Goal: Task Accomplishment & Management: Use online tool/utility

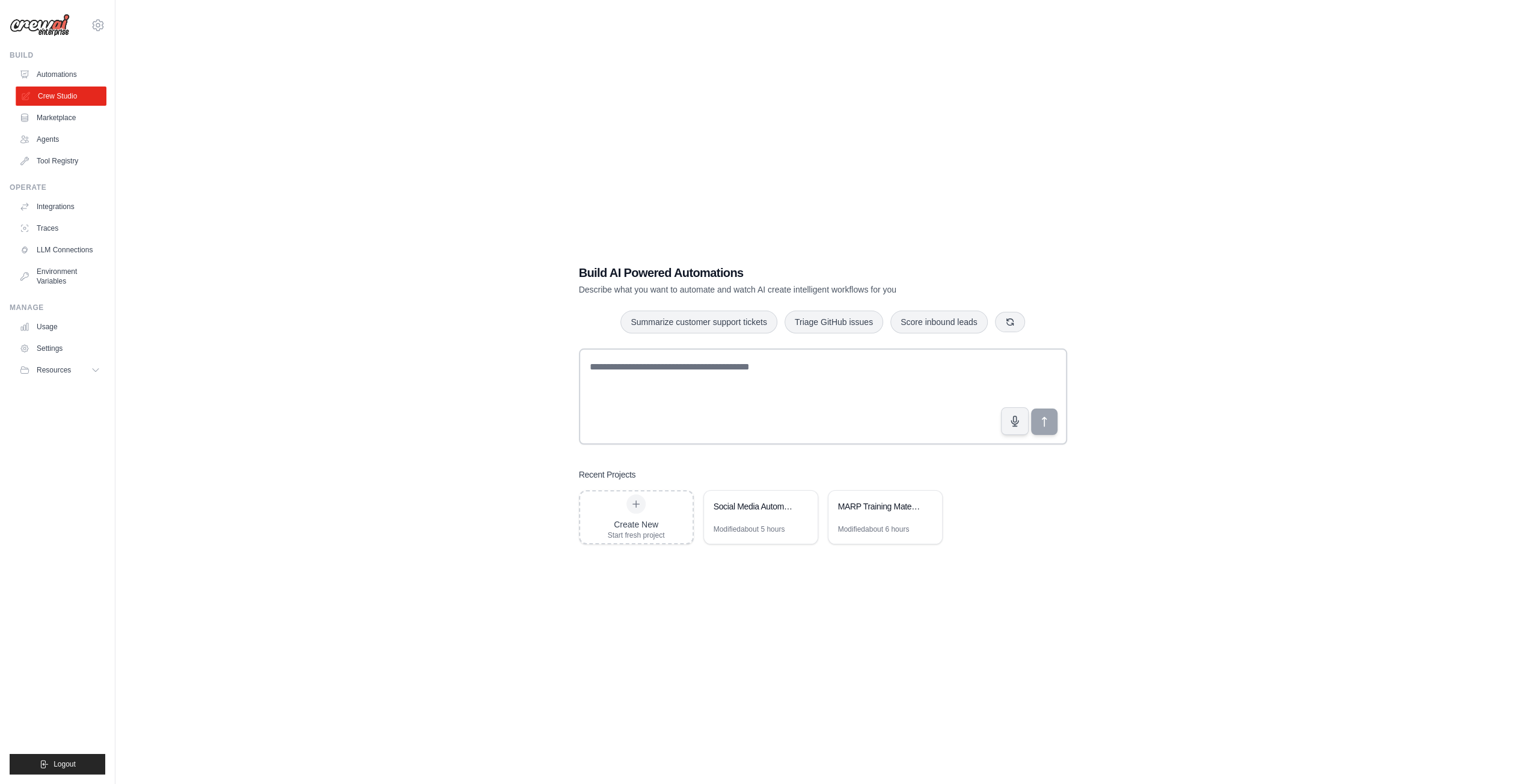
click at [72, 99] on link "Crew Studio" at bounding box center [61, 96] width 91 height 19
click at [772, 512] on div "Social Media Automation Suite" at bounding box center [755, 507] width 83 height 14
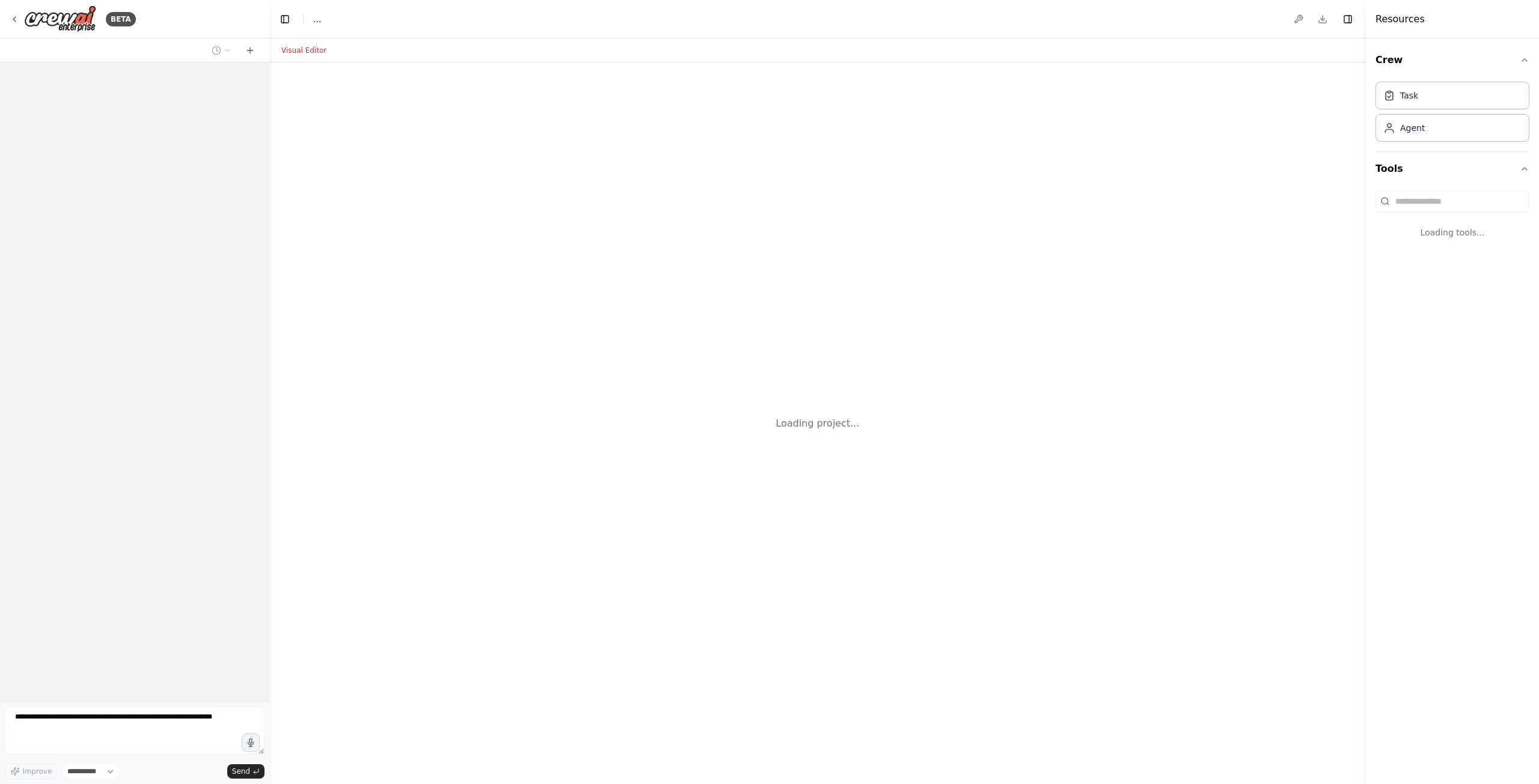
select select "****"
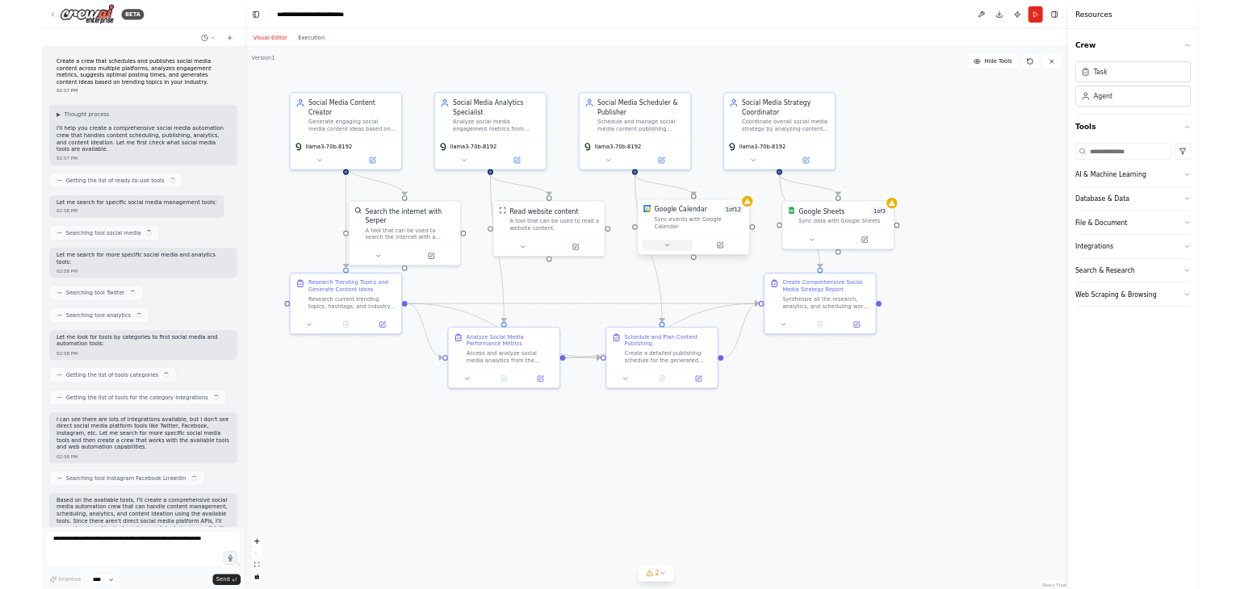
scroll to position [1538, 0]
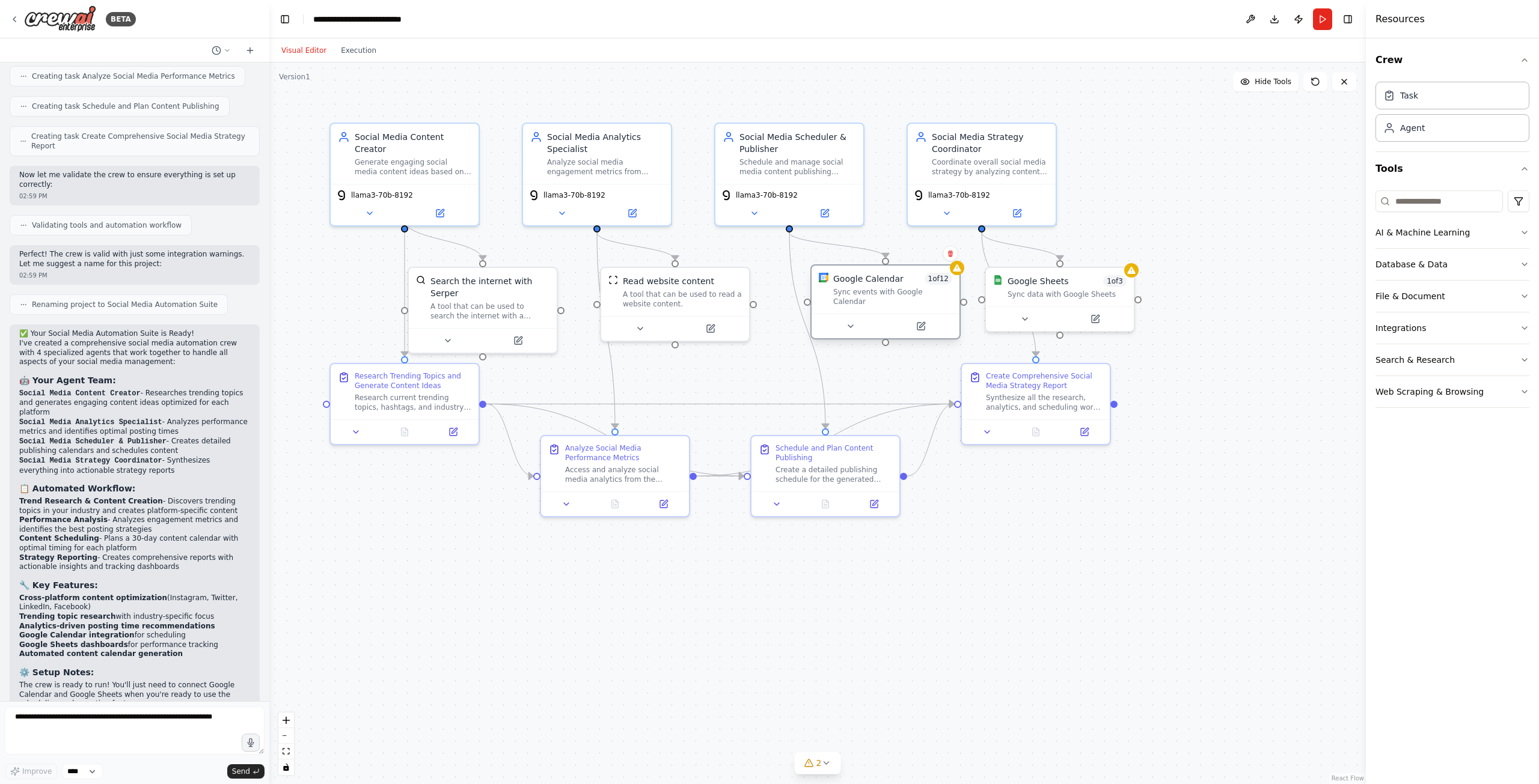
drag, startPoint x: 860, startPoint y: 290, endPoint x: 883, endPoint y: 294, distance: 23.3
click at [883, 294] on div "Sync events with Google Calendar" at bounding box center [893, 297] width 119 height 19
drag, startPoint x: 890, startPoint y: 286, endPoint x: 890, endPoint y: 295, distance: 9.0
click at [890, 295] on div "Google Calendar 1 of 12 Sync events with Google Calendar" at bounding box center [880, 302] width 119 height 34
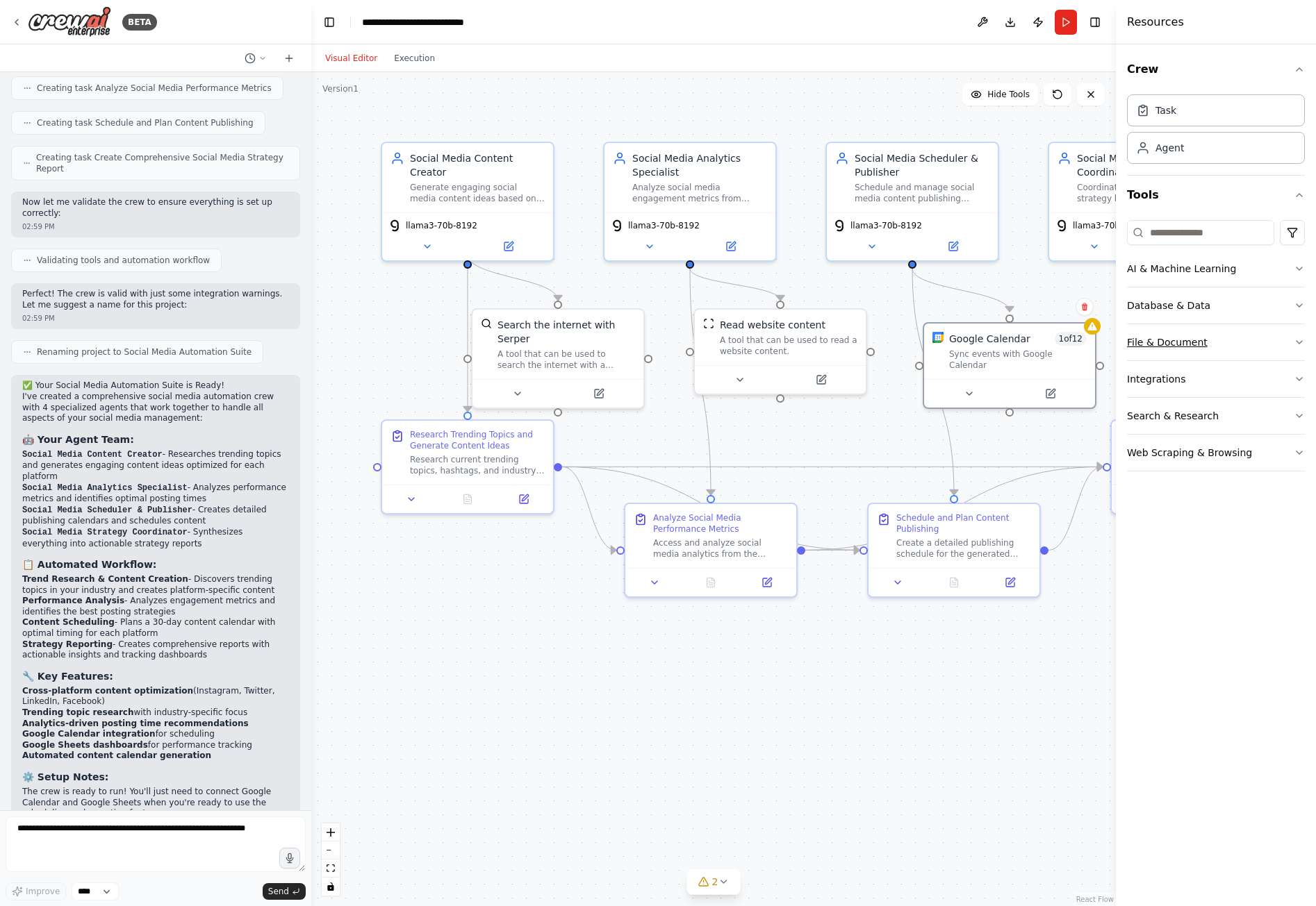
click at [1189, 340] on button "File & Document" at bounding box center [1215, 342] width 178 height 36
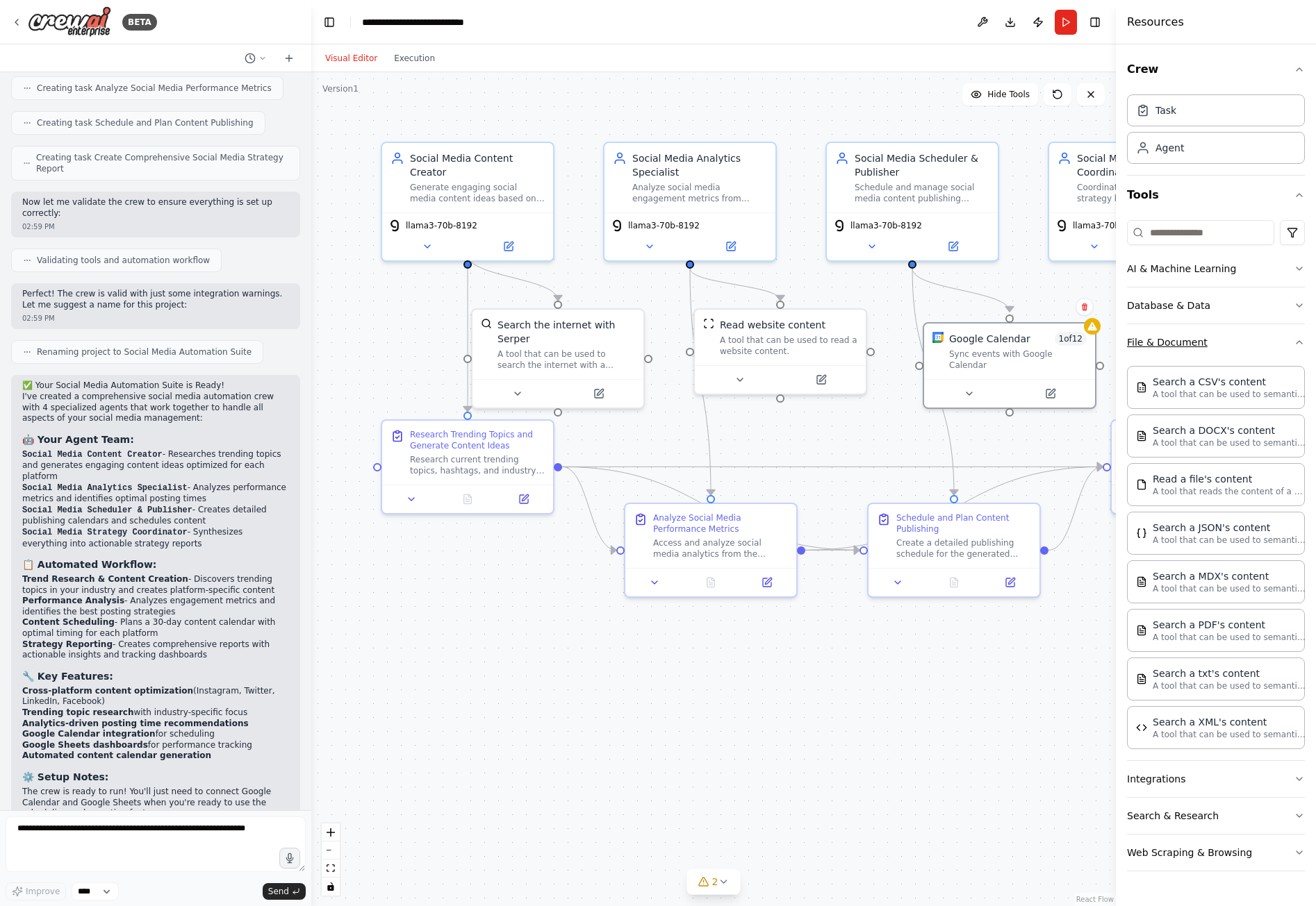
click at [1179, 334] on button "File & Document" at bounding box center [1215, 342] width 178 height 36
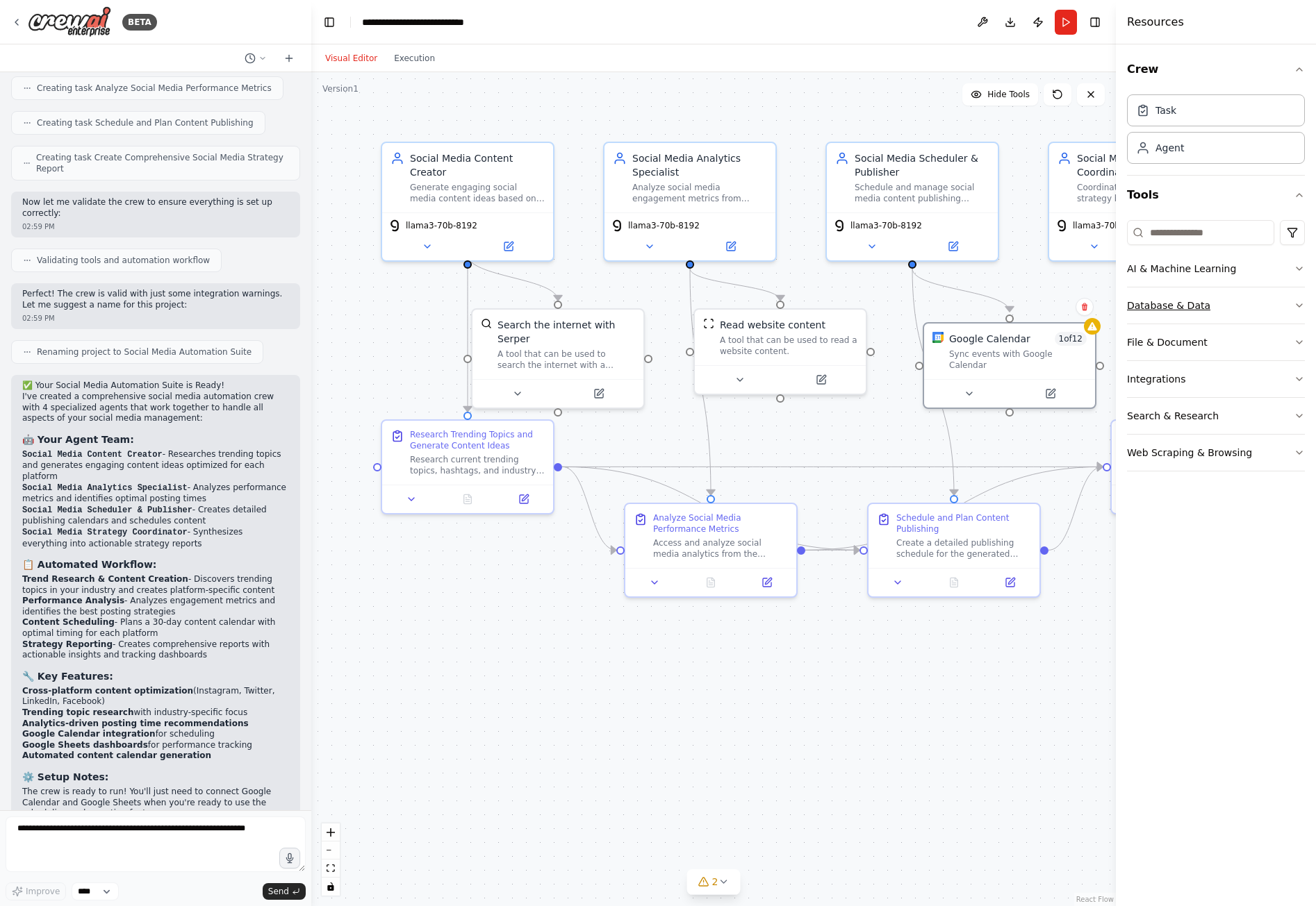
click at [1183, 300] on button "Database & Data" at bounding box center [1215, 305] width 178 height 36
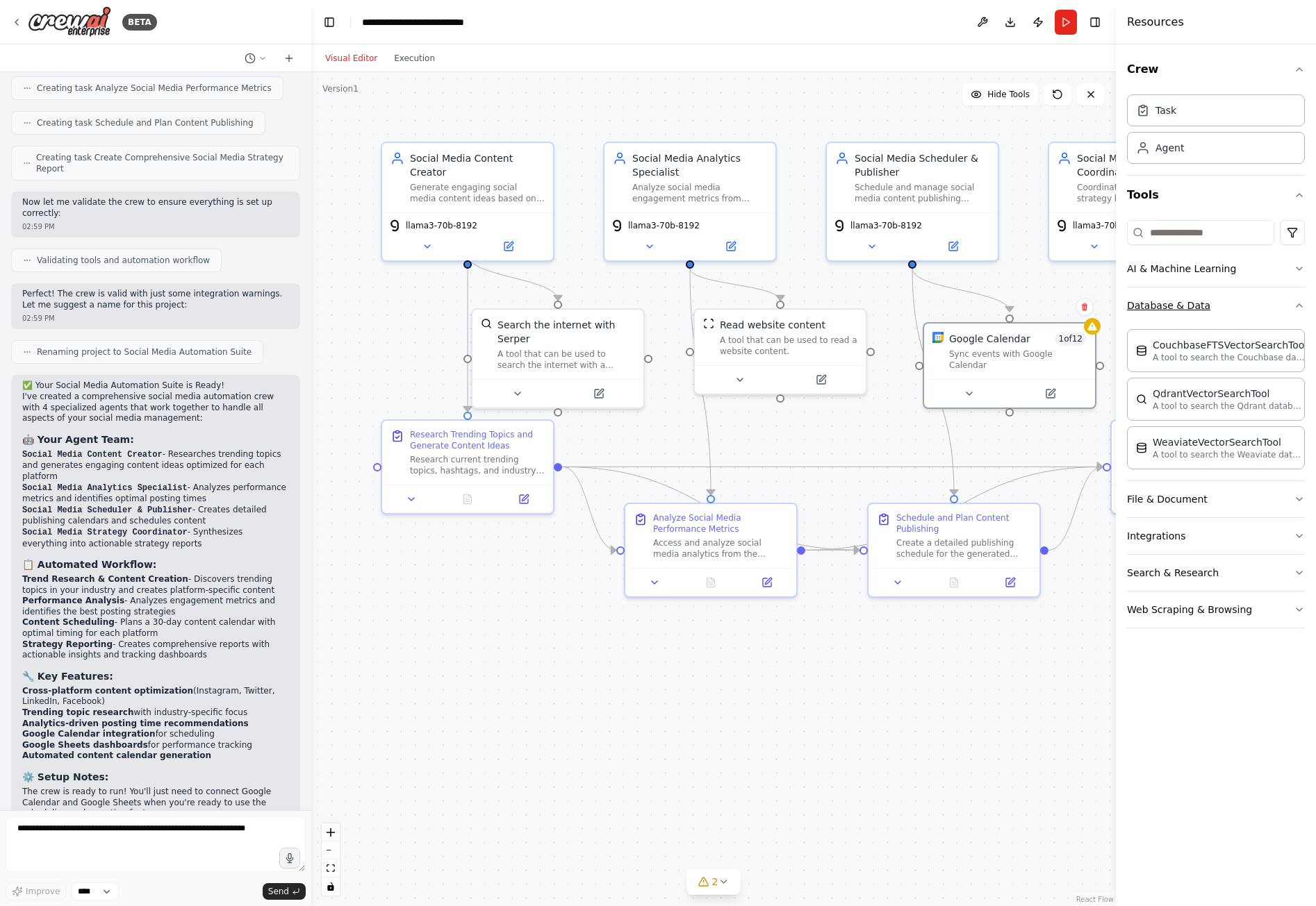
click at [1183, 300] on button "Database & Data" at bounding box center [1215, 305] width 178 height 36
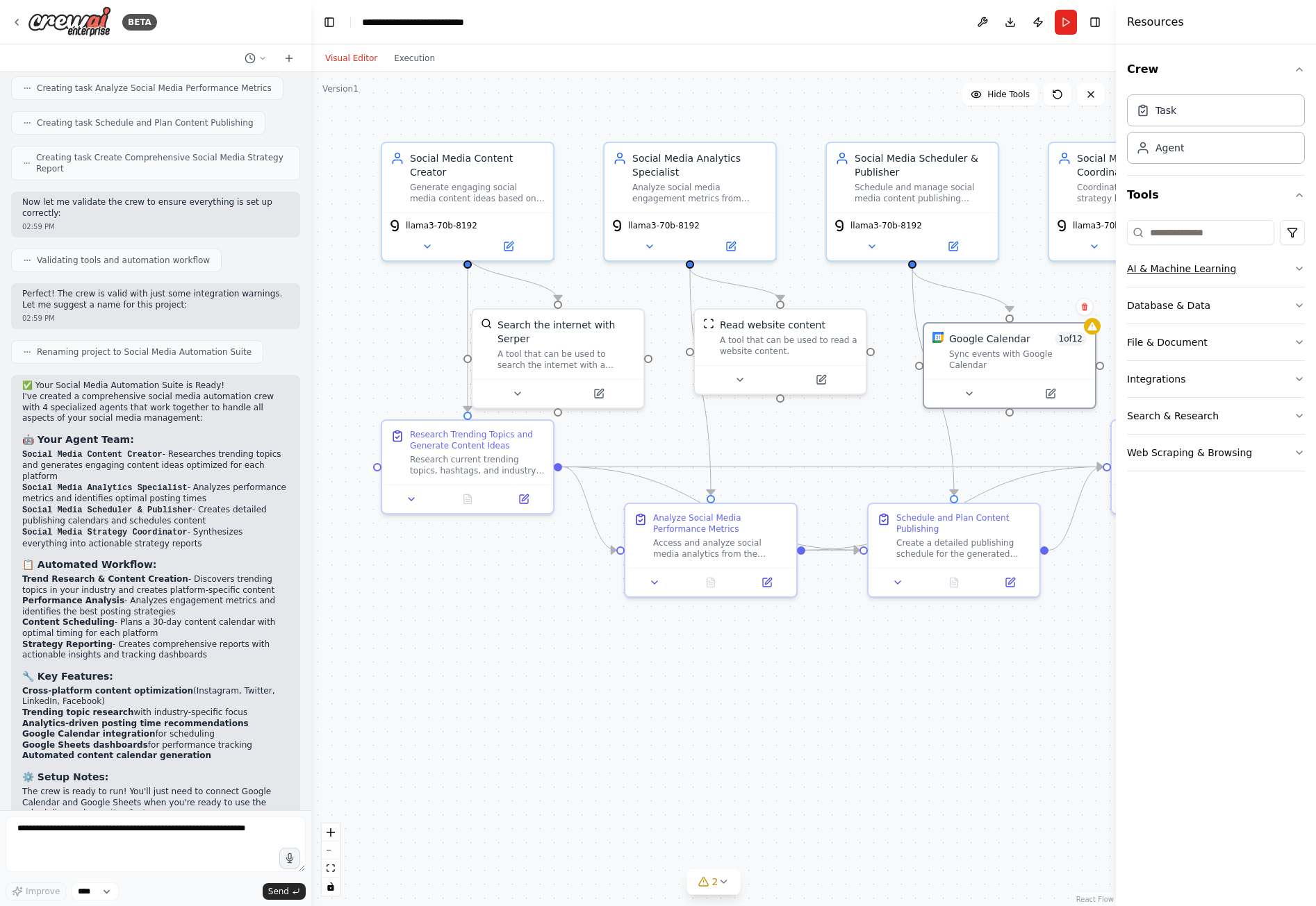
click at [1191, 268] on button "AI & Machine Learning" at bounding box center [1215, 268] width 178 height 36
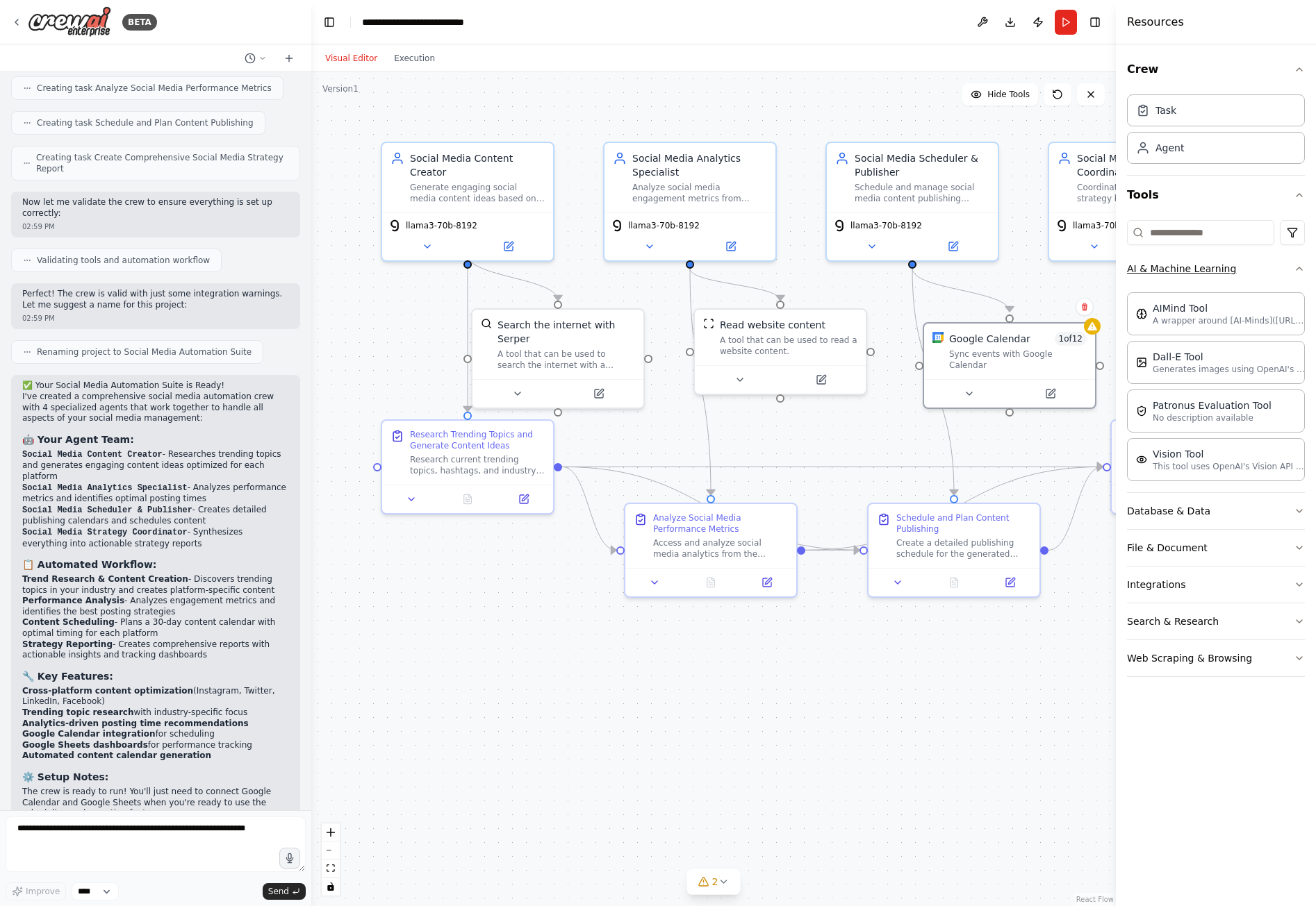
click at [1196, 267] on button "AI & Machine Learning" at bounding box center [1215, 268] width 178 height 36
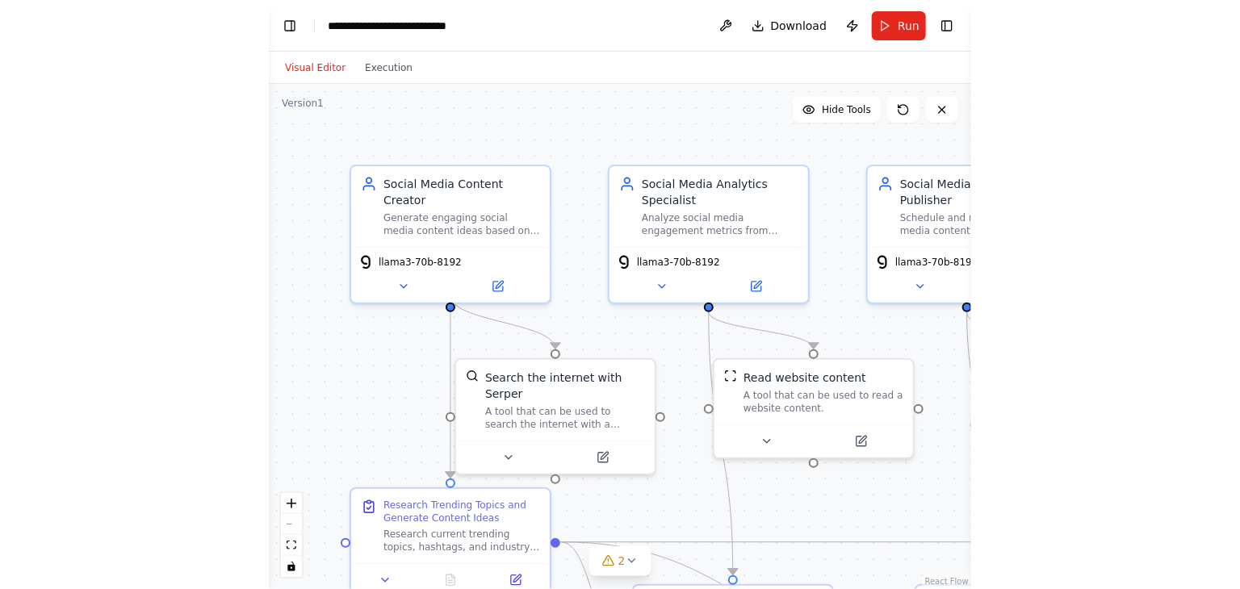
scroll to position [1544, 0]
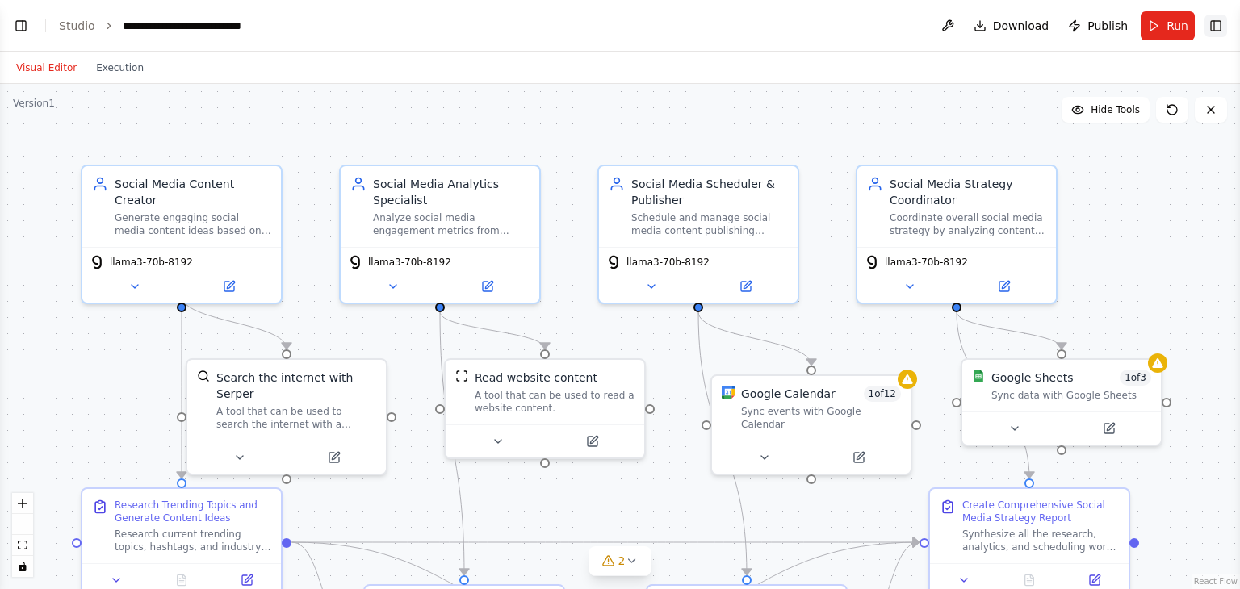
click at [1219, 23] on button "Toggle Right Sidebar" at bounding box center [1215, 26] width 23 height 23
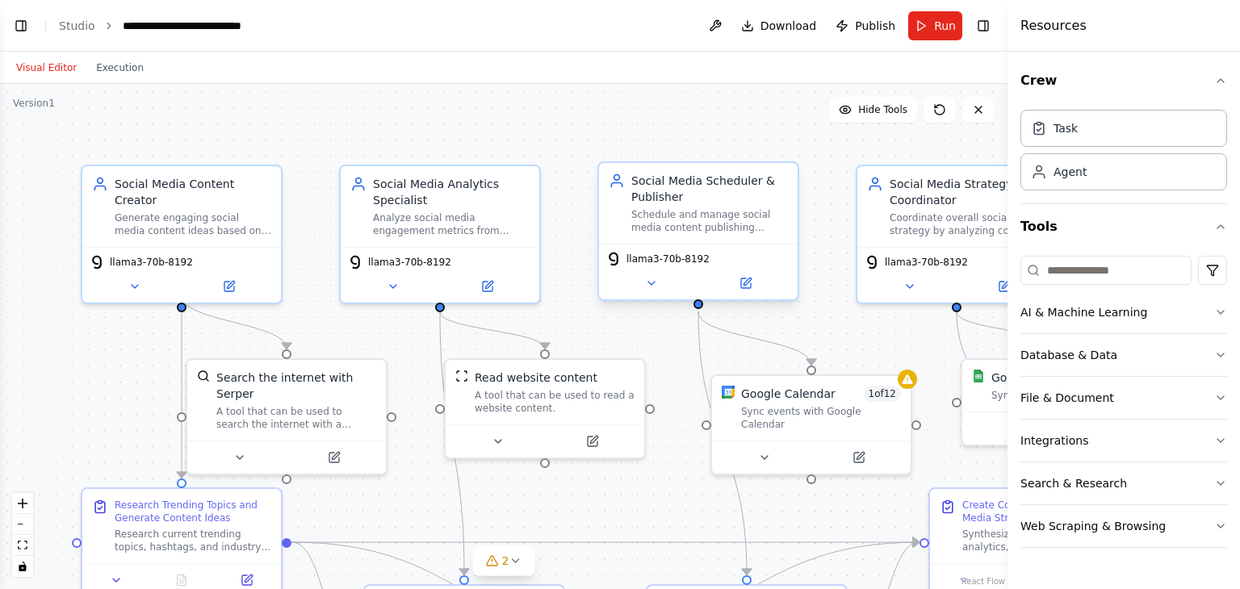
click at [720, 208] on div "Schedule and manage social media content publishing across multiple platforms i…" at bounding box center [709, 221] width 157 height 26
click at [751, 283] on icon at bounding box center [745, 283] width 13 height 13
click at [751, 285] on icon at bounding box center [745, 283] width 13 height 13
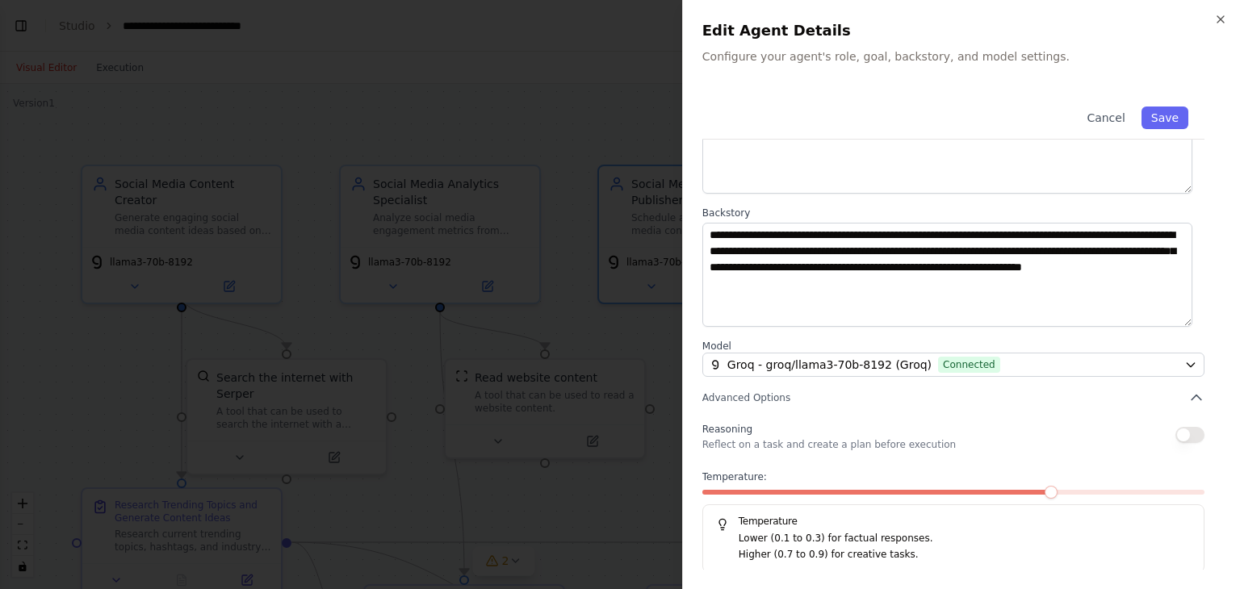
scroll to position [140, 0]
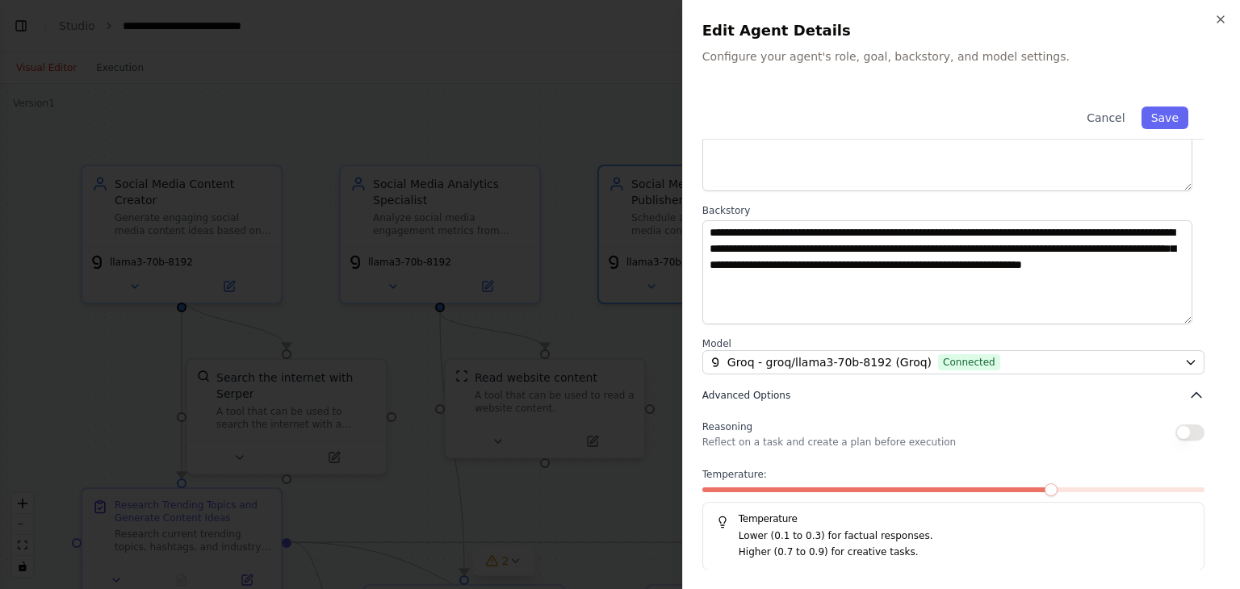
click at [776, 395] on span "Advanced Options" at bounding box center [746, 395] width 88 height 13
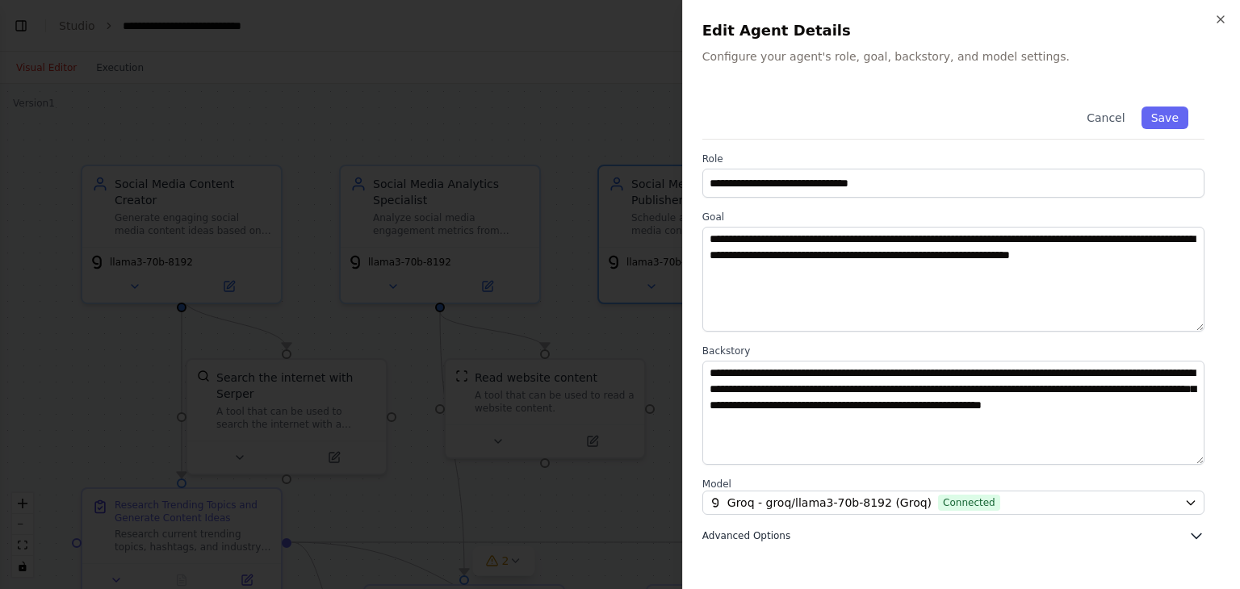
scroll to position [0, 0]
click at [1219, 20] on icon "button" at bounding box center [1220, 19] width 6 height 6
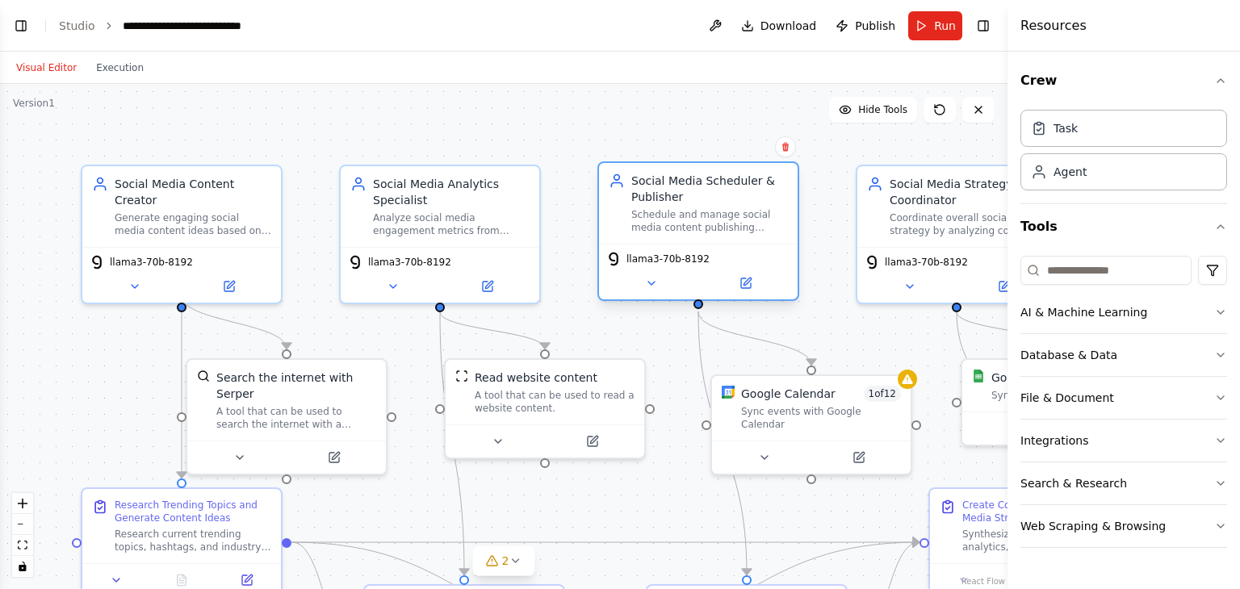
click at [690, 207] on div "Social Media Scheduler & Publisher Schedule and manage social media content pub…" at bounding box center [709, 203] width 157 height 61
